Goal: Transaction & Acquisition: Obtain resource

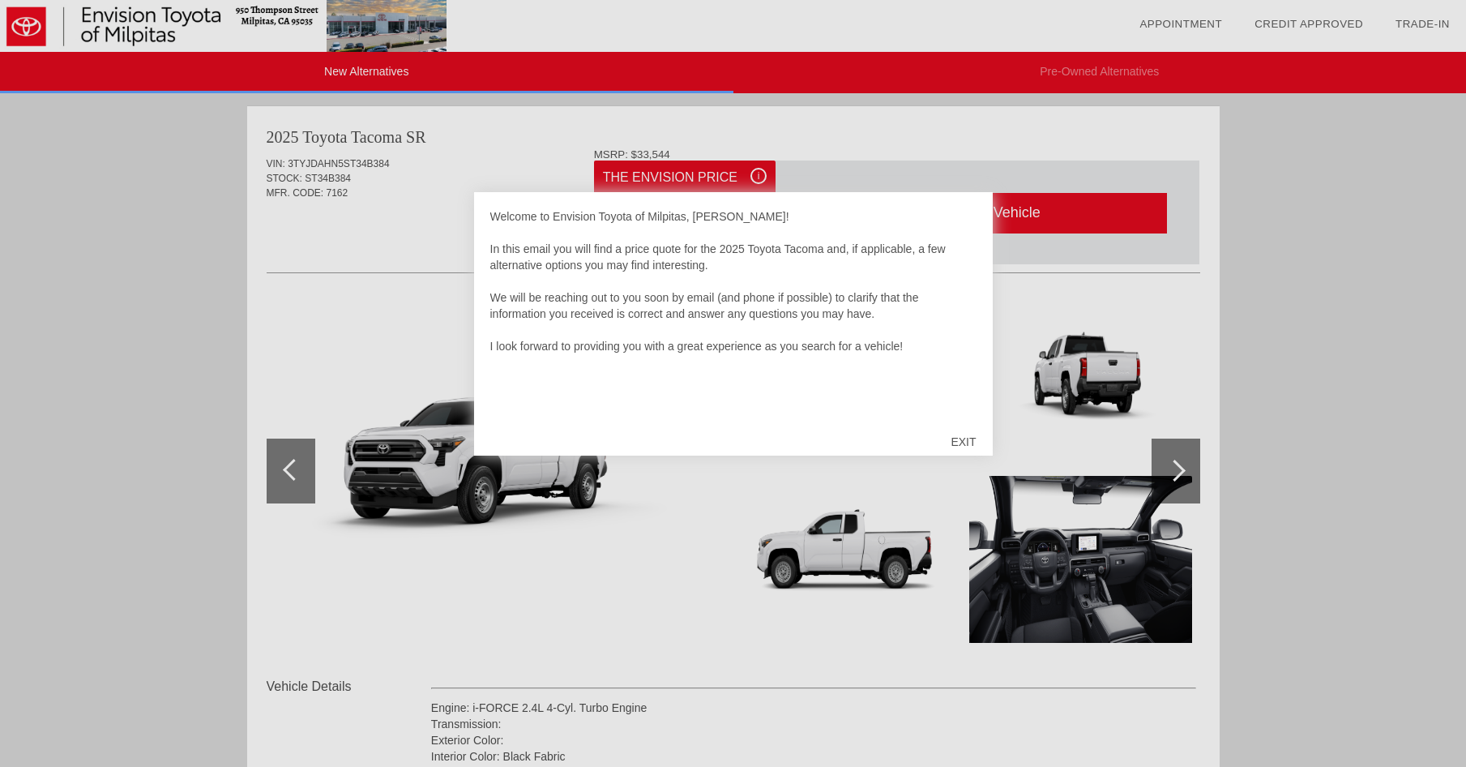
click at [976, 440] on div "EXIT" at bounding box center [963, 441] width 58 height 49
